Goal: Task Accomplishment & Management: Use online tool/utility

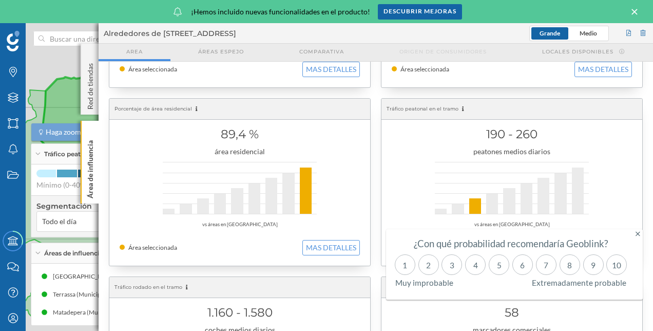
scroll to position [274, 0]
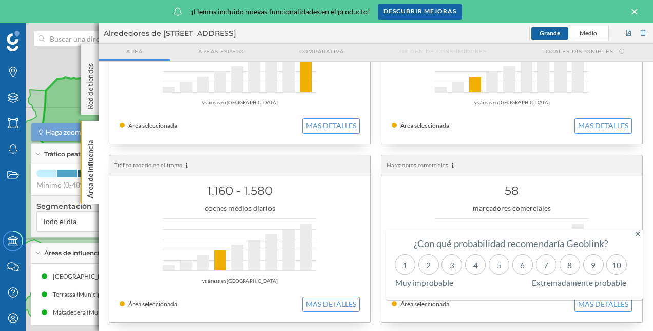
click at [635, 11] on icon at bounding box center [635, 12] width 6 height 6
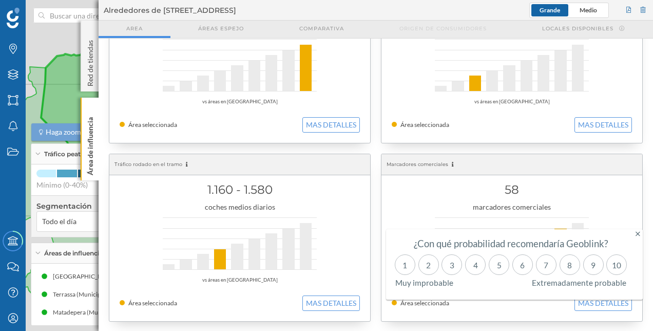
scroll to position [251, 0]
click at [40, 178] on div "Haga zoom in para interactuar con el mapa Mínimo (0-40%) Máximo (99,7-100%)" at bounding box center [129, 179] width 186 height 21
click at [35, 154] on icon at bounding box center [38, 154] width 6 height 3
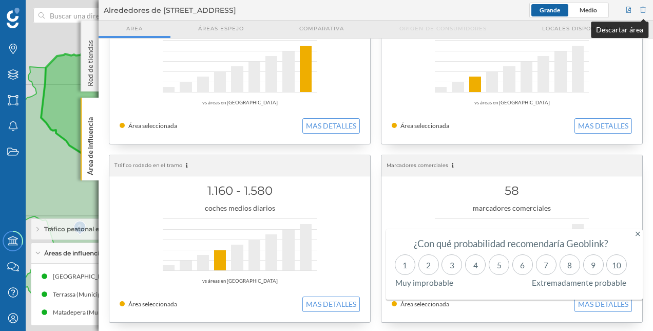
click at [645, 11] on div at bounding box center [643, 10] width 9 height 15
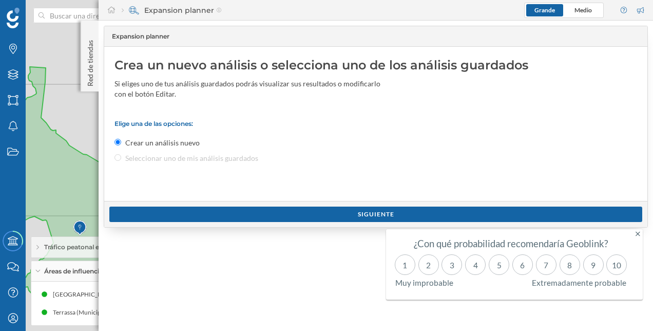
click at [637, 236] on icon at bounding box center [638, 233] width 5 height 7
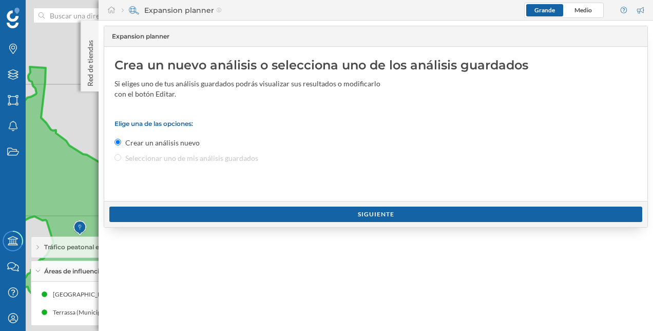
click at [81, 188] on icon at bounding box center [81, 198] width 187 height 263
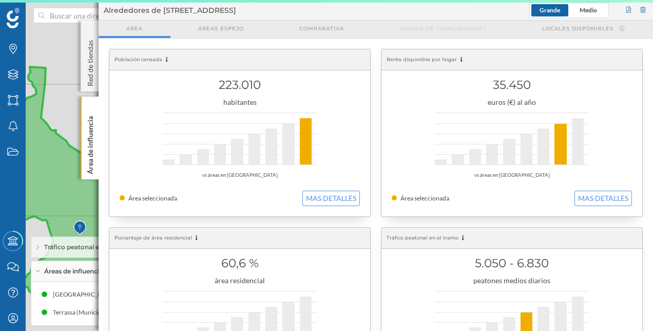
click at [53, 256] on div "Tráfico peatonal en el tramo ([GEOGRAPHIC_DATA])" at bounding box center [129, 247] width 196 height 21
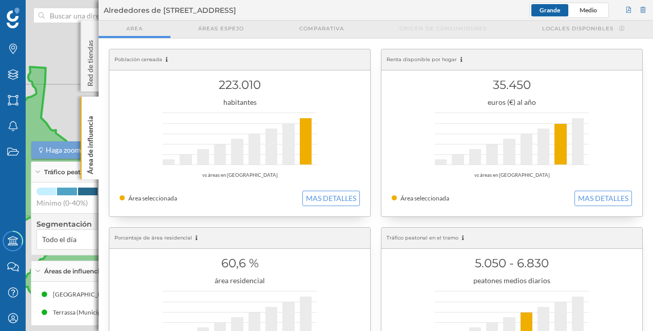
click at [58, 270] on span "Áreas de influencia" at bounding box center [73, 271] width 59 height 9
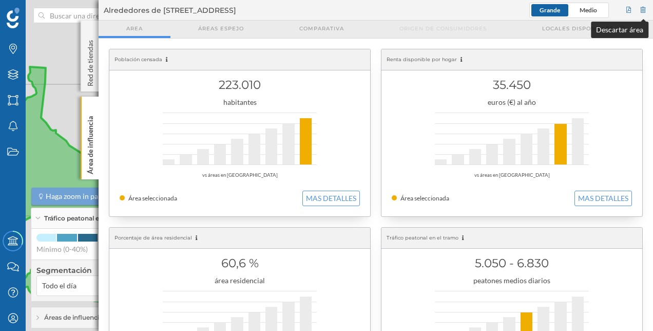
click at [646, 10] on div at bounding box center [643, 10] width 9 height 15
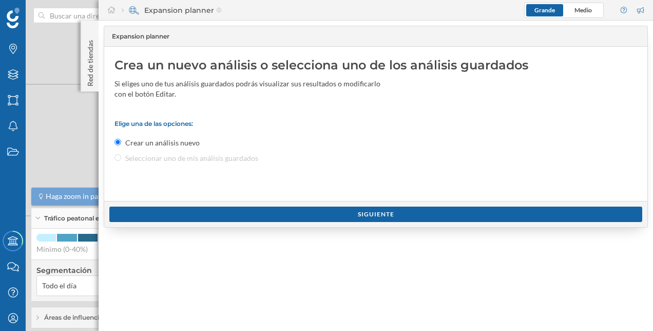
drag, startPoint x: 346, startPoint y: 216, endPoint x: 222, endPoint y: 169, distance: 132.8
click at [222, 169] on div "Expansion planner Crea un nuevo análisis o selecciona uno de los análisis guard…" at bounding box center [376, 127] width 544 height 202
click at [200, 157] on div "Elige una de las opciones: Crear un análisis nuevo Seleccionar uno de mis análi…" at bounding box center [376, 142] width 523 height 44
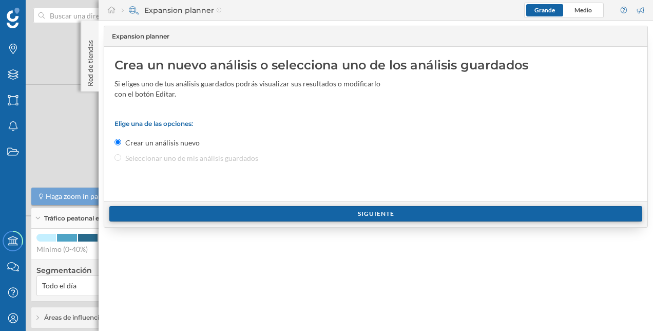
click at [285, 220] on div "Siguiente" at bounding box center [375, 213] width 533 height 15
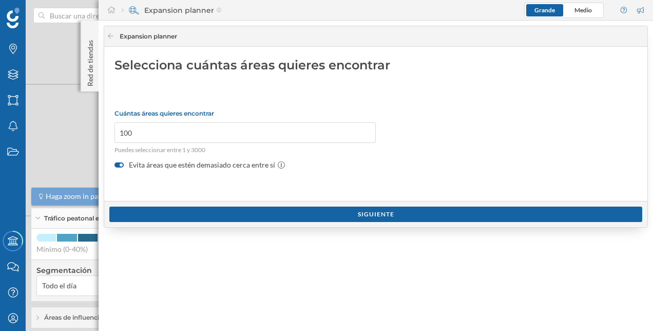
click at [93, 114] on div "© Mapbox © OpenStreetMap Improve this map" at bounding box center [326, 165] width 653 height 331
click at [107, 40] on div at bounding box center [111, 36] width 8 height 9
drag, startPoint x: 107, startPoint y: 40, endPoint x: 112, endPoint y: 34, distance: 8.0
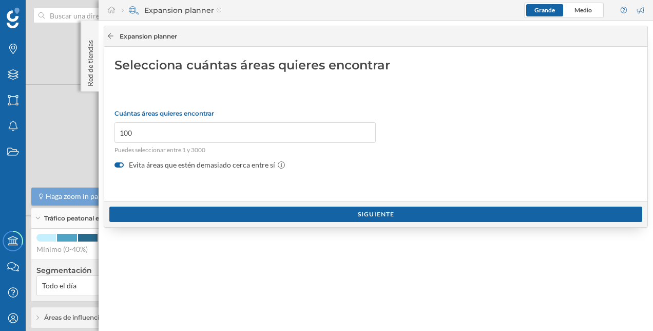
click at [112, 34] on icon at bounding box center [111, 36] width 8 height 6
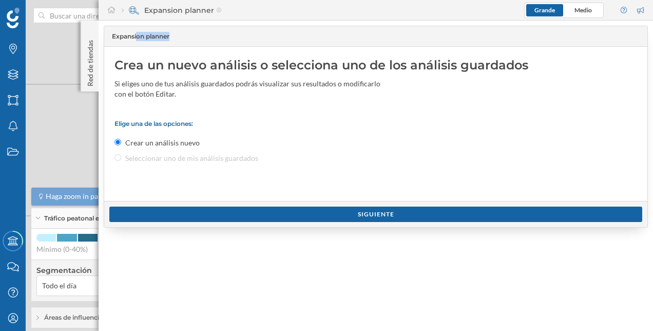
click at [112, 34] on span "Expansion planner" at bounding box center [141, 36] width 58 height 9
drag, startPoint x: 112, startPoint y: 34, endPoint x: 140, endPoint y: 98, distance: 70.1
click at [140, 98] on div "Si eliges uno de tus análisis guardados podrás visualizar sus resultados o modi…" at bounding box center [248, 89] width 267 height 21
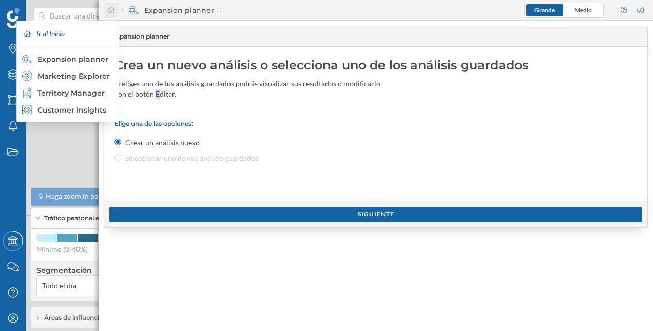
drag, startPoint x: 140, startPoint y: 98, endPoint x: 112, endPoint y: 9, distance: 93.2
click at [112, 9] on icon at bounding box center [111, 9] width 9 height 7
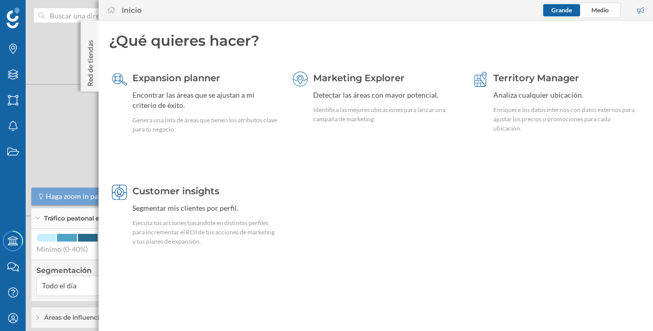
click at [123, 9] on div "Inicio" at bounding box center [132, 10] width 20 height 10
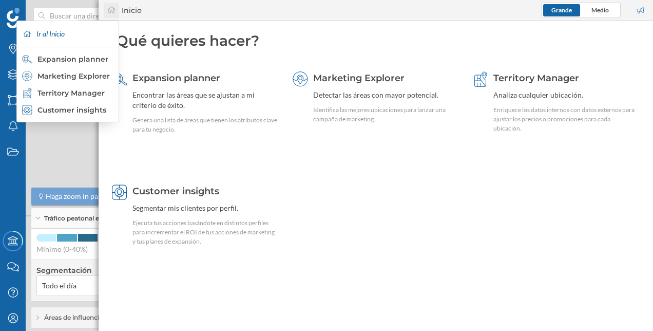
click at [112, 11] on icon at bounding box center [111, 10] width 7 height 7
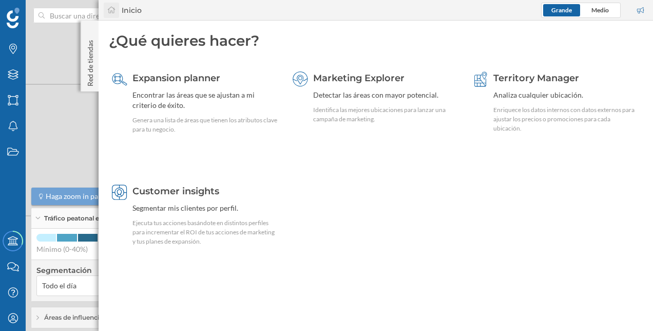
click at [112, 11] on icon at bounding box center [111, 10] width 7 height 7
click at [73, 12] on input at bounding box center [102, 15] width 115 height 15
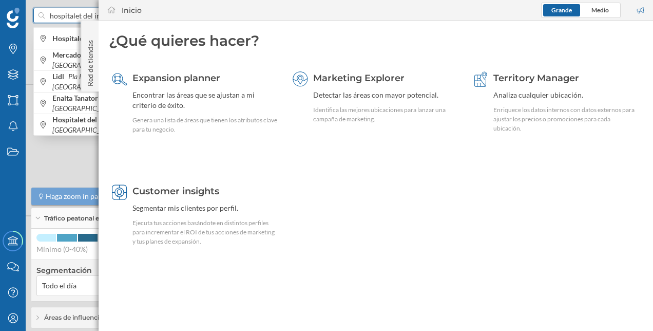
type input "hospitalet del infant"
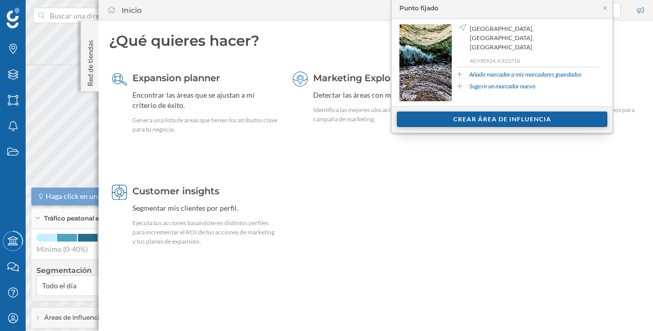
click at [468, 118] on div "Crear área de influencia" at bounding box center [502, 118] width 211 height 15
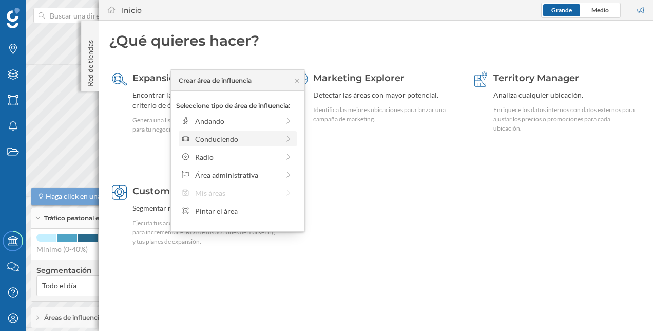
click at [279, 134] on div "Conduciendo" at bounding box center [237, 139] width 112 height 11
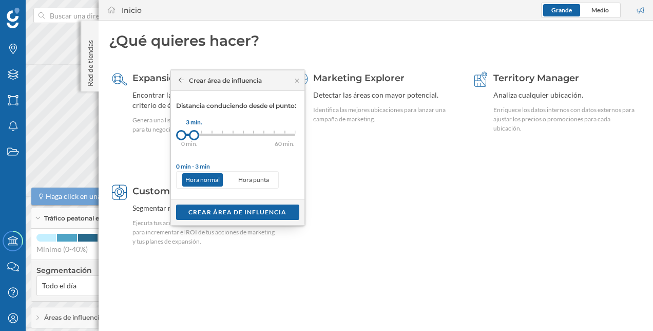
click at [194, 137] on div at bounding box center [194, 135] width 10 height 10
click at [236, 215] on div "Crear área de influencia" at bounding box center [237, 211] width 123 height 15
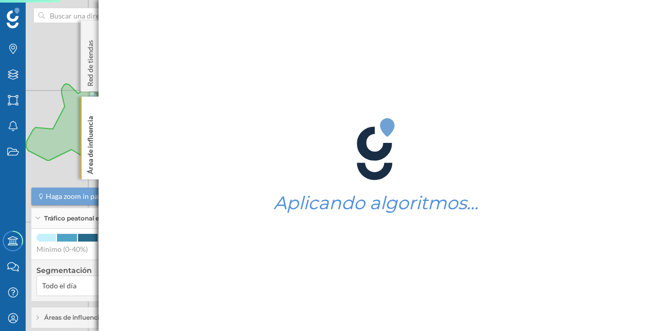
click at [35, 72] on div "© Mapbox © OpenStreetMap Improve this map" at bounding box center [326, 165] width 653 height 331
click at [15, 55] on div "Marcas" at bounding box center [13, 49] width 26 height 26
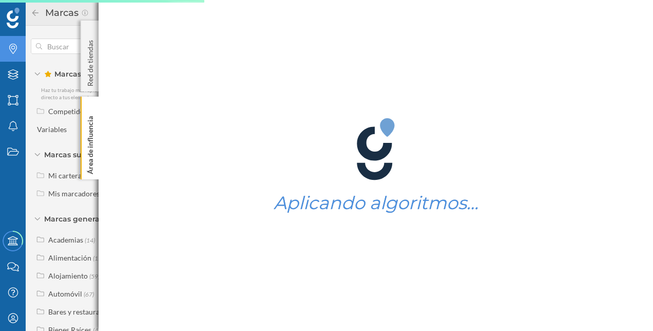
click at [15, 55] on div "Marcas" at bounding box center [13, 49] width 26 height 26
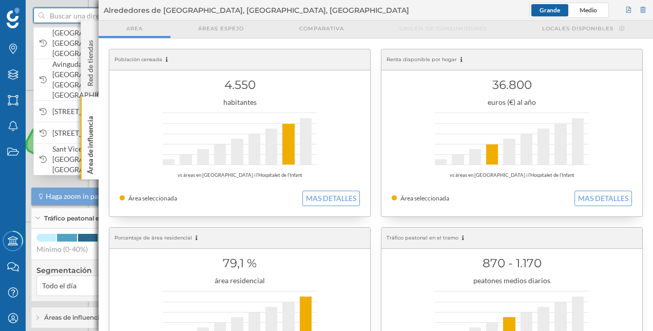
click at [50, 15] on input at bounding box center [102, 15] width 115 height 15
click at [62, 39] on span "[GEOGRAPHIC_DATA], [GEOGRAPHIC_DATA], [GEOGRAPHIC_DATA]" at bounding box center [122, 43] width 140 height 31
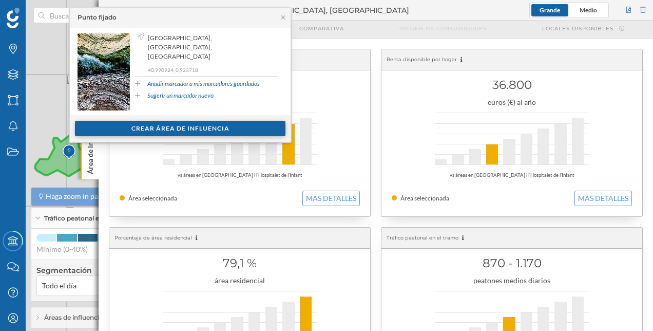
click at [172, 126] on div "Crear área de influencia" at bounding box center [180, 128] width 211 height 15
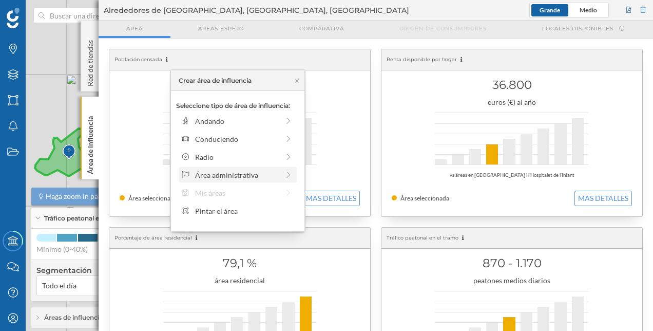
click at [295, 175] on div "Área administrativa" at bounding box center [238, 174] width 118 height 15
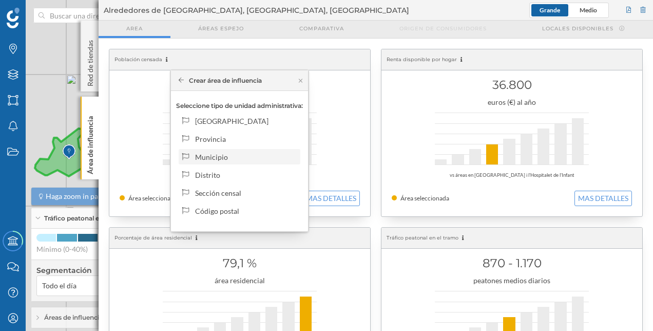
click at [266, 157] on div "Municipio" at bounding box center [245, 157] width 101 height 11
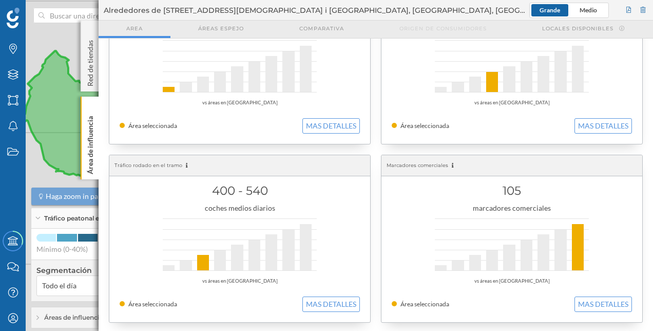
scroll to position [0, 0]
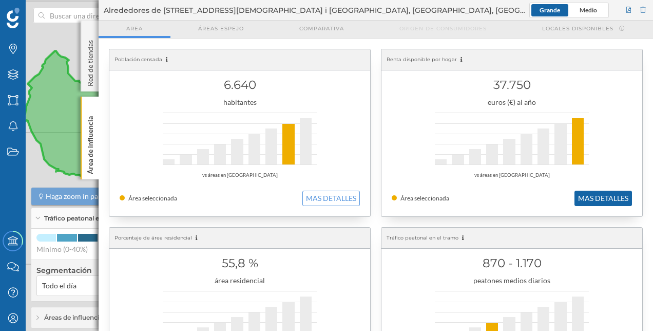
click at [584, 198] on button "MAS DETALLES" at bounding box center [604, 198] width 58 height 15
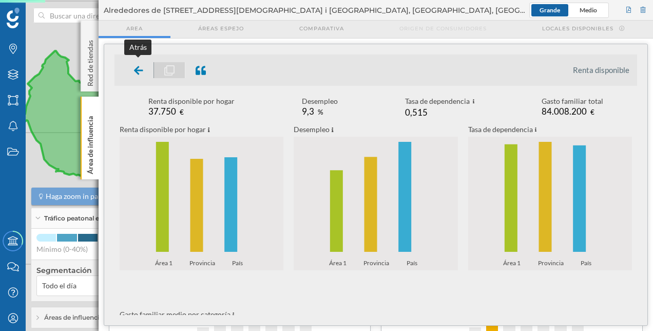
click at [139, 74] on icon at bounding box center [138, 70] width 9 height 9
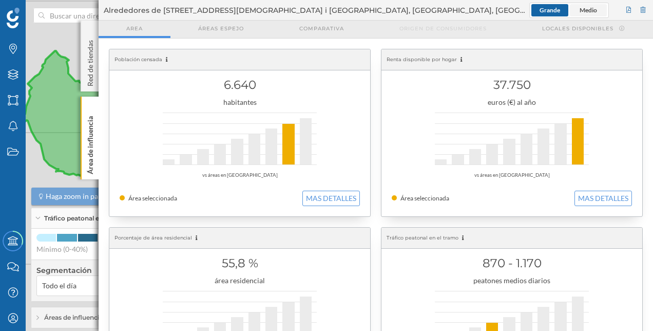
click at [580, 10] on span "Medio" at bounding box center [588, 10] width 37 height 12
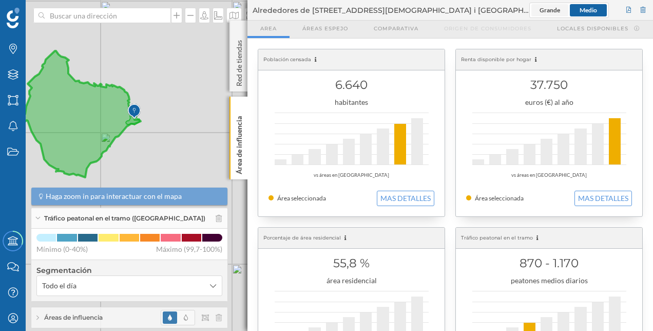
click at [548, 5] on span "Grande" at bounding box center [550, 10] width 37 height 12
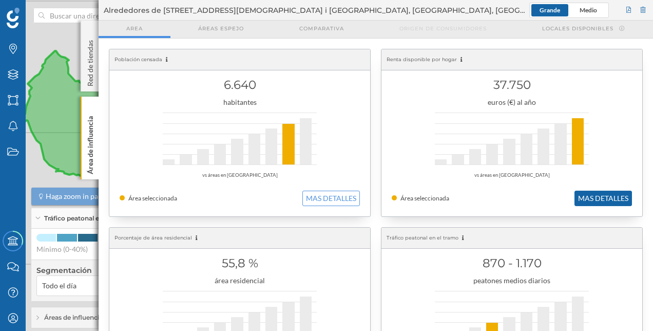
click at [582, 196] on button "MAS DETALLES" at bounding box center [604, 198] width 58 height 15
